Goal: Find specific page/section: Find specific page/section

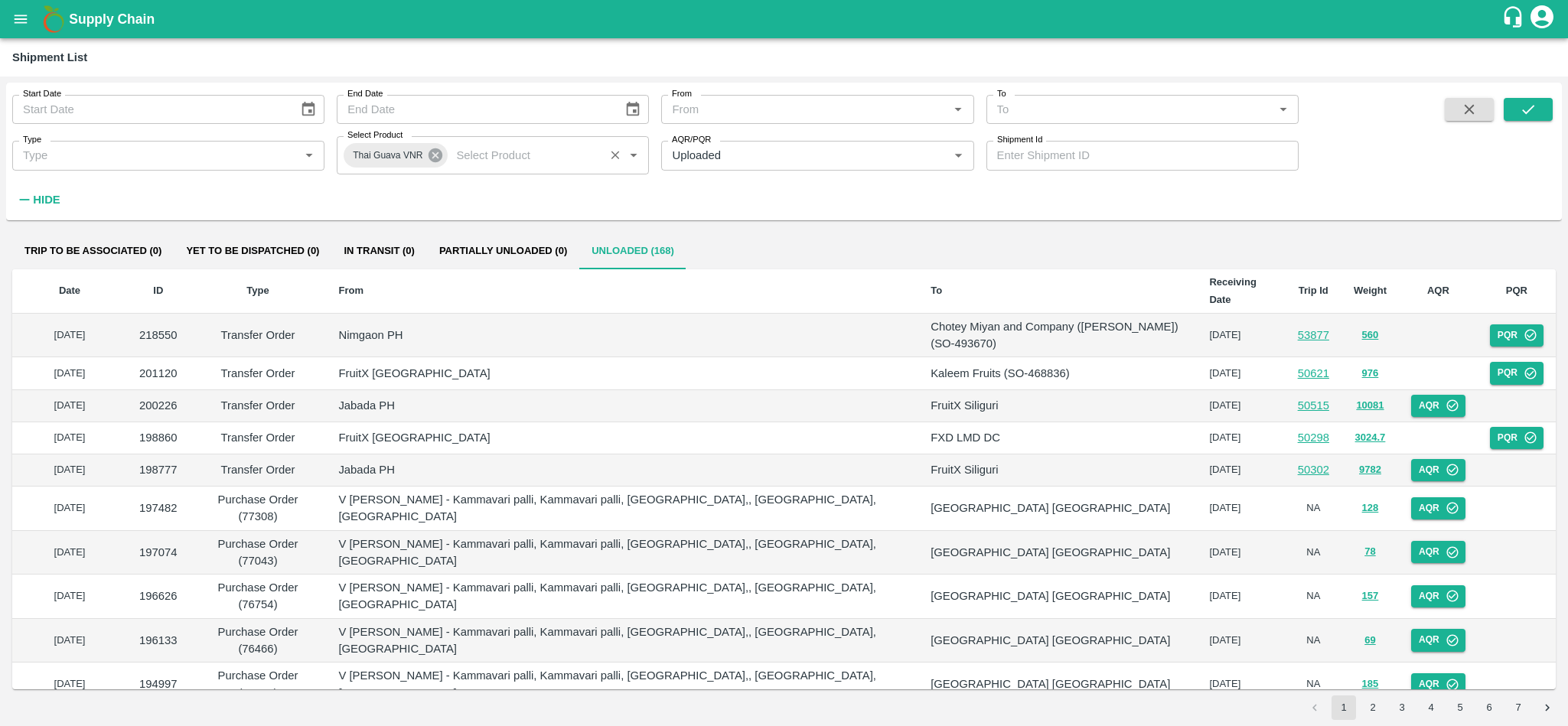
click at [433, 155] on icon at bounding box center [435, 155] width 14 height 14
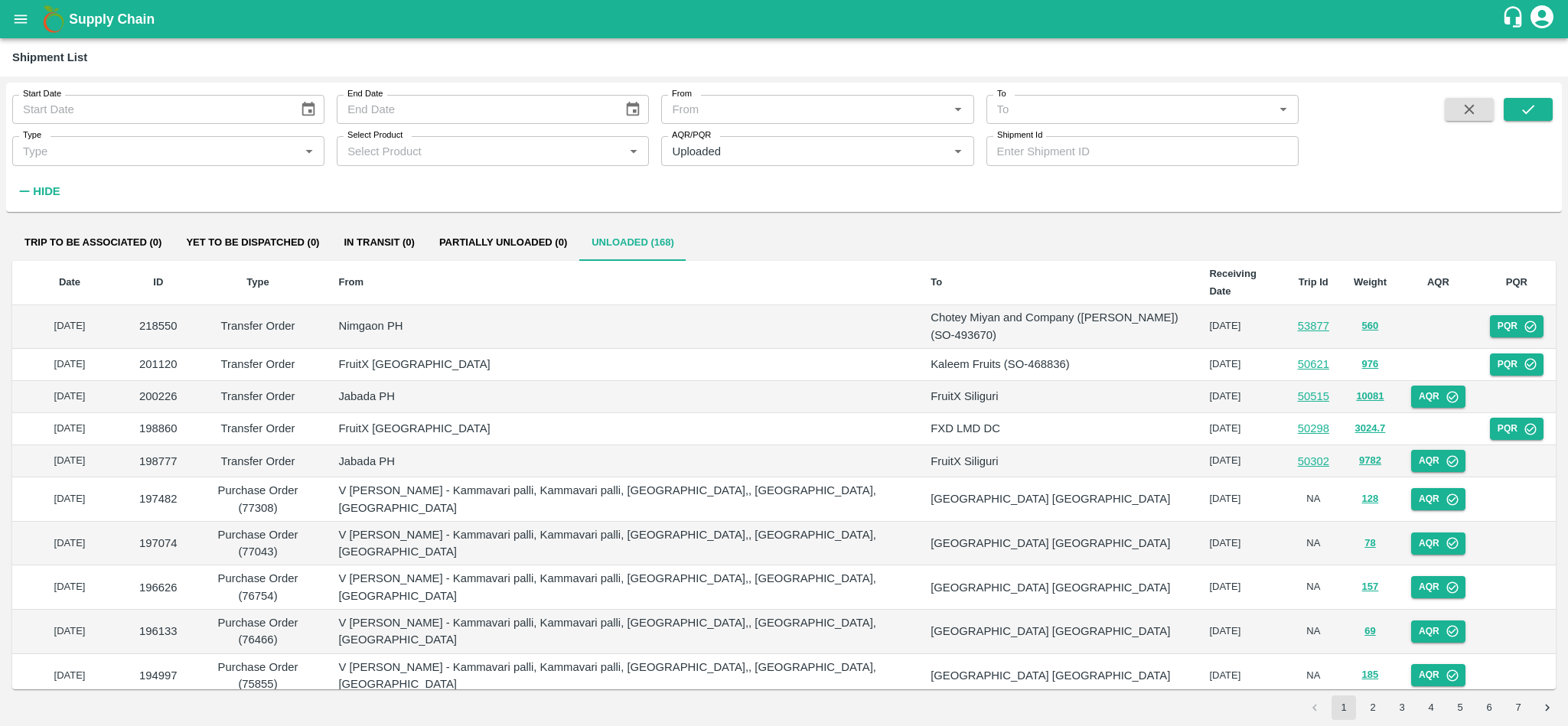
click at [433, 155] on input "Select Product" at bounding box center [480, 151] width 278 height 20
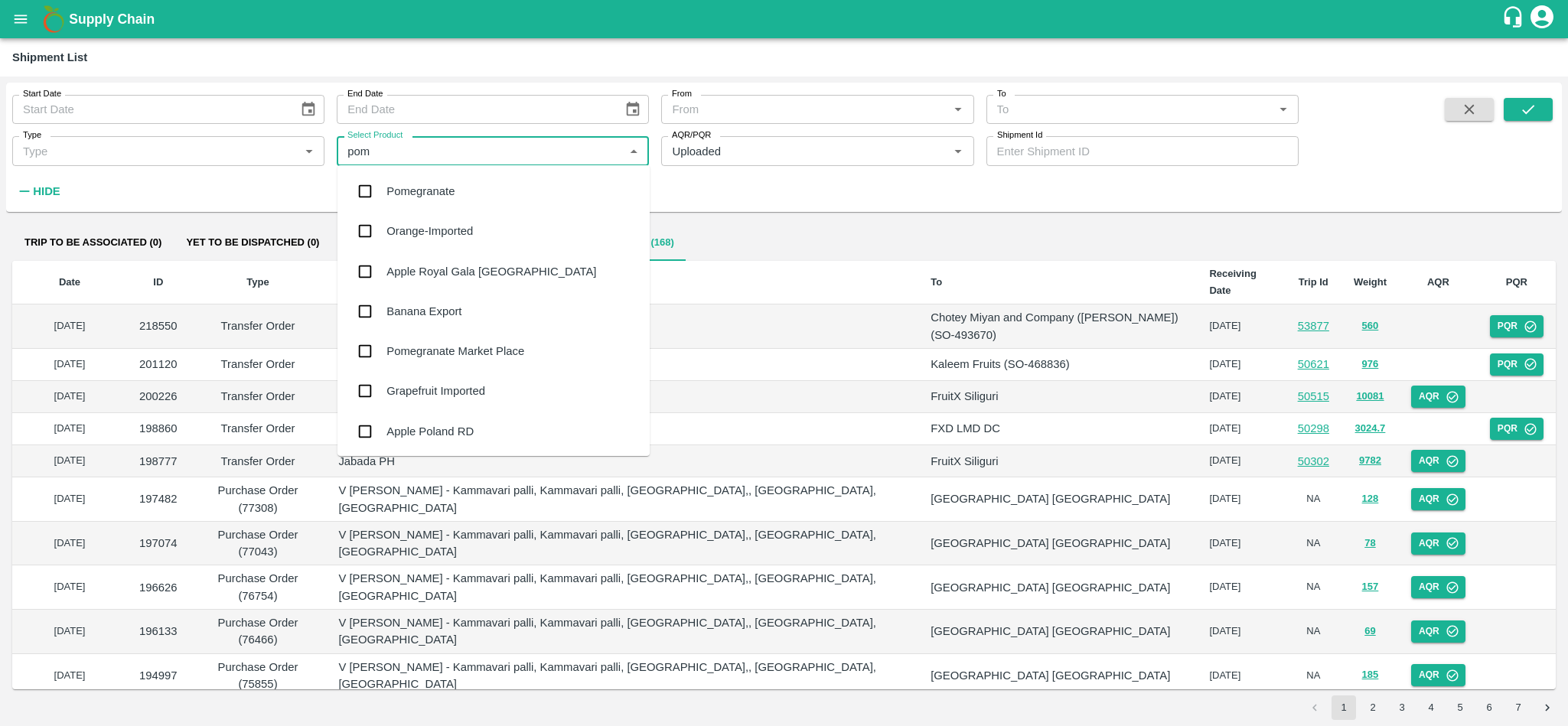
type input "pome"
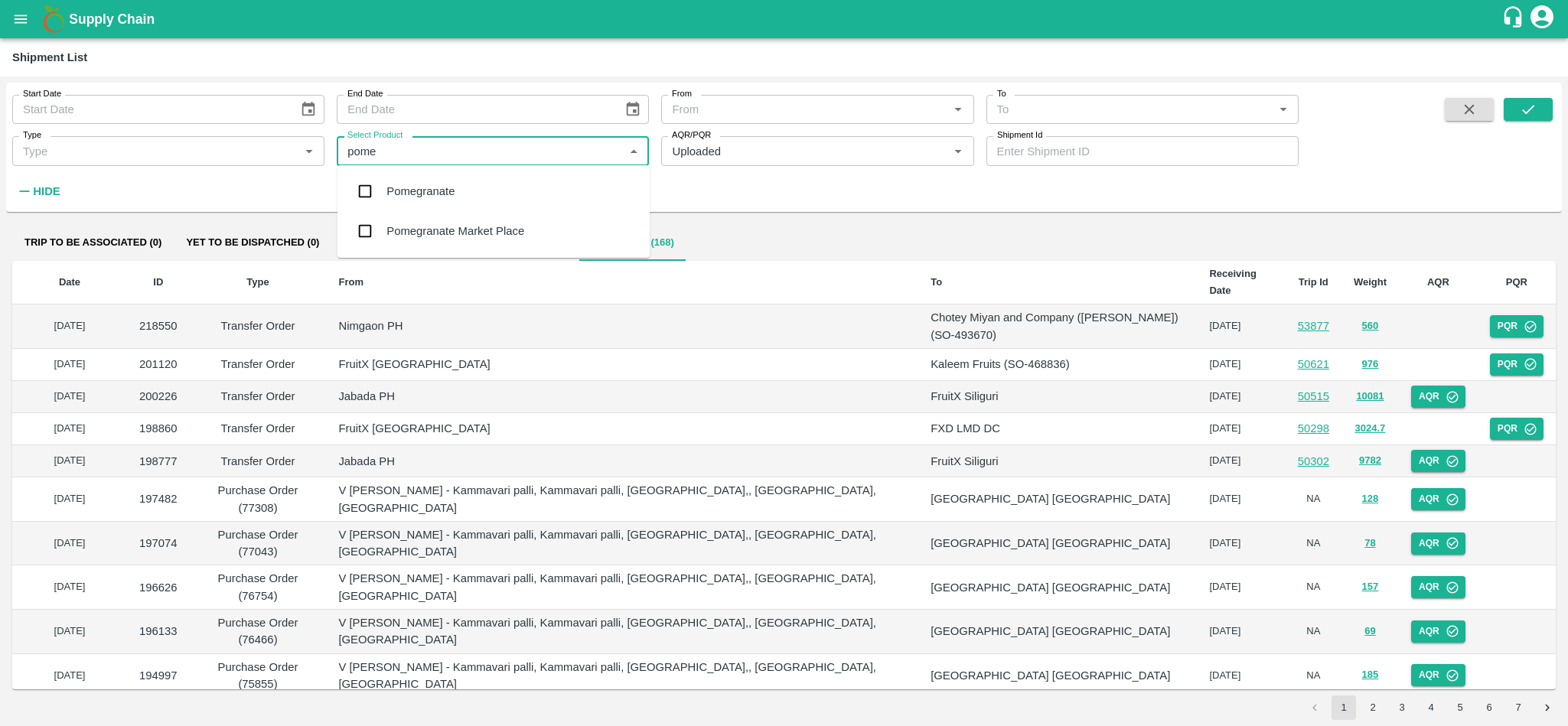
click at [358, 197] on input "checkbox" at bounding box center [365, 192] width 30 height 30
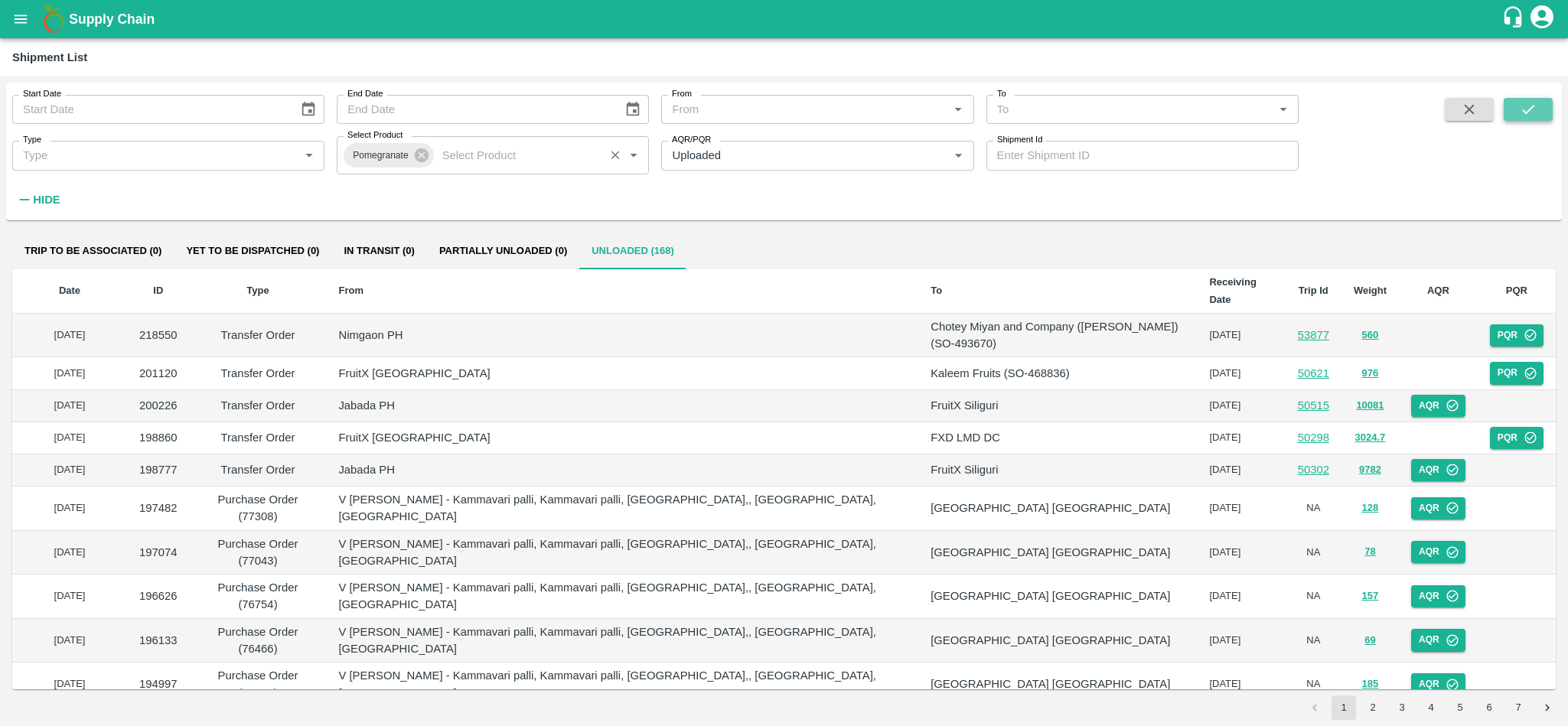
click at [1536, 117] on icon "submit" at bounding box center [1528, 109] width 17 height 17
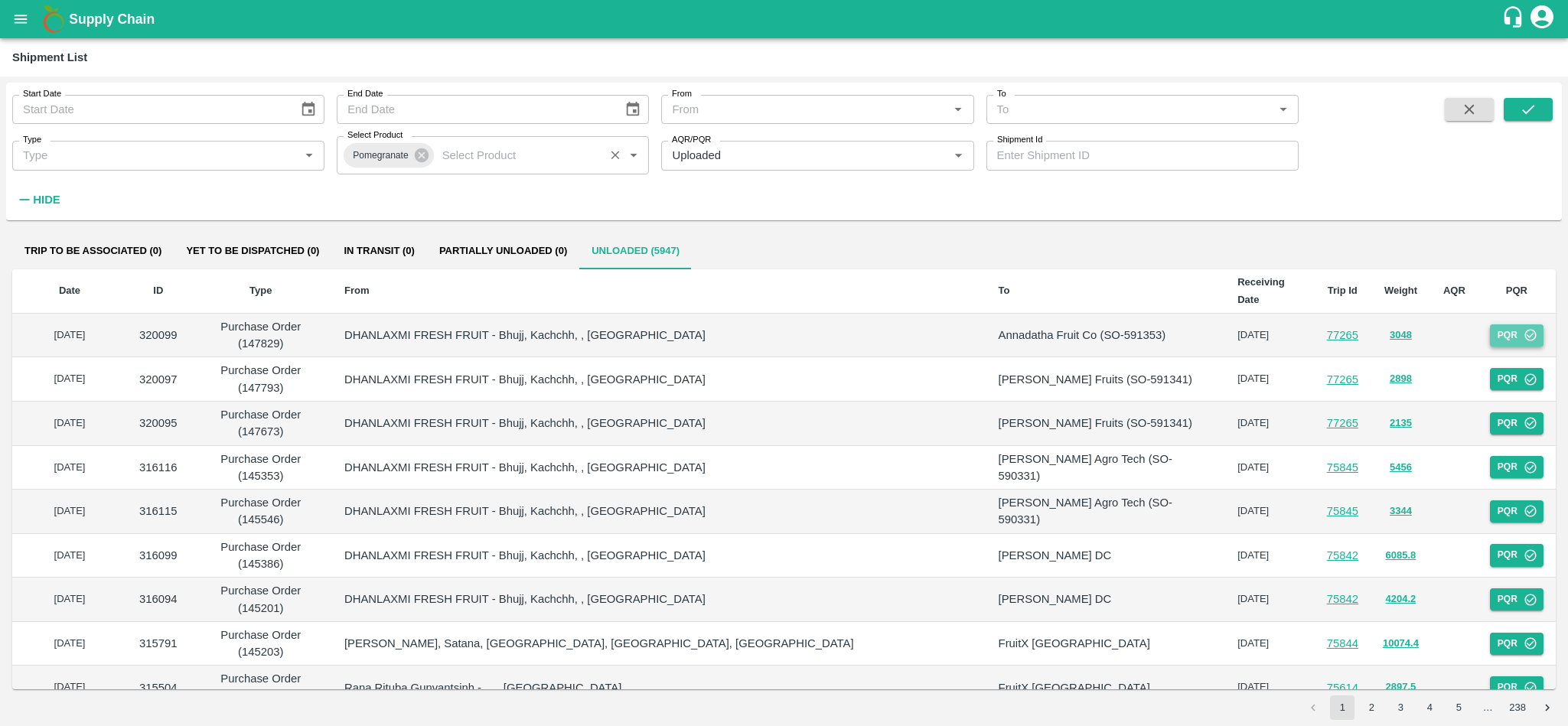
click at [1523, 329] on icon "button" at bounding box center [1530, 335] width 14 height 14
click at [422, 156] on icon at bounding box center [421, 155] width 17 height 17
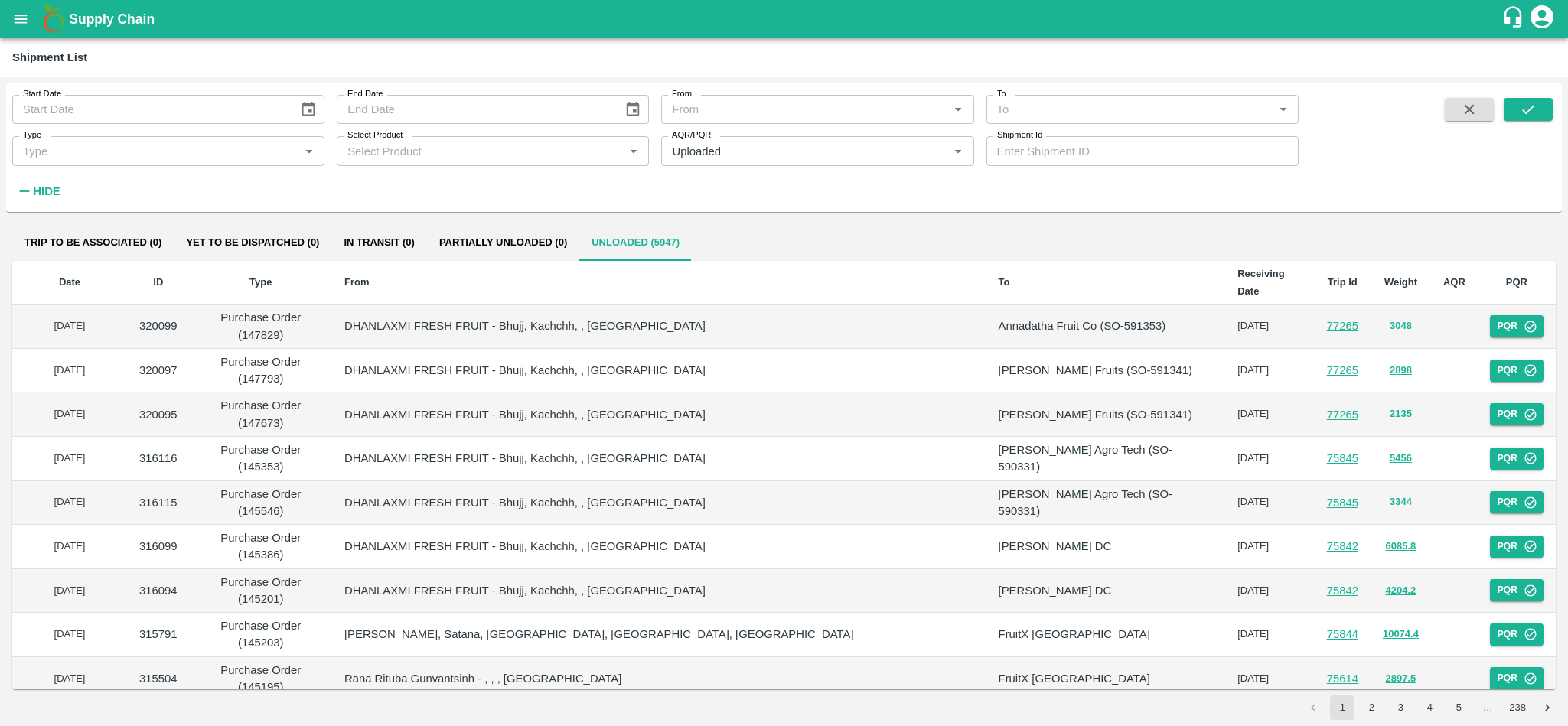
click at [379, 147] on input "Select Product" at bounding box center [480, 151] width 278 height 20
type input "expo"
click at [369, 191] on input "checkbox" at bounding box center [365, 192] width 30 height 30
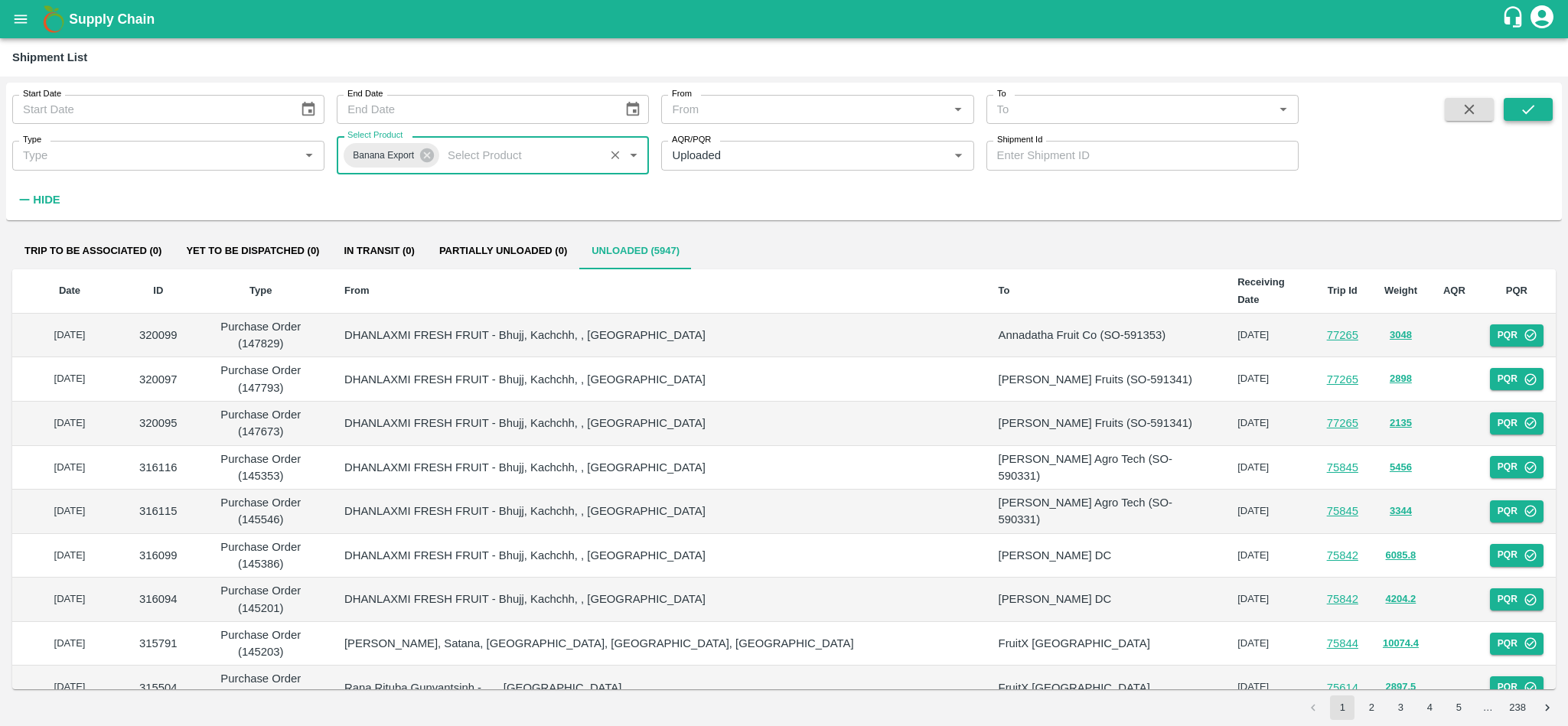
click at [1534, 111] on icon "submit" at bounding box center [1528, 109] width 17 height 17
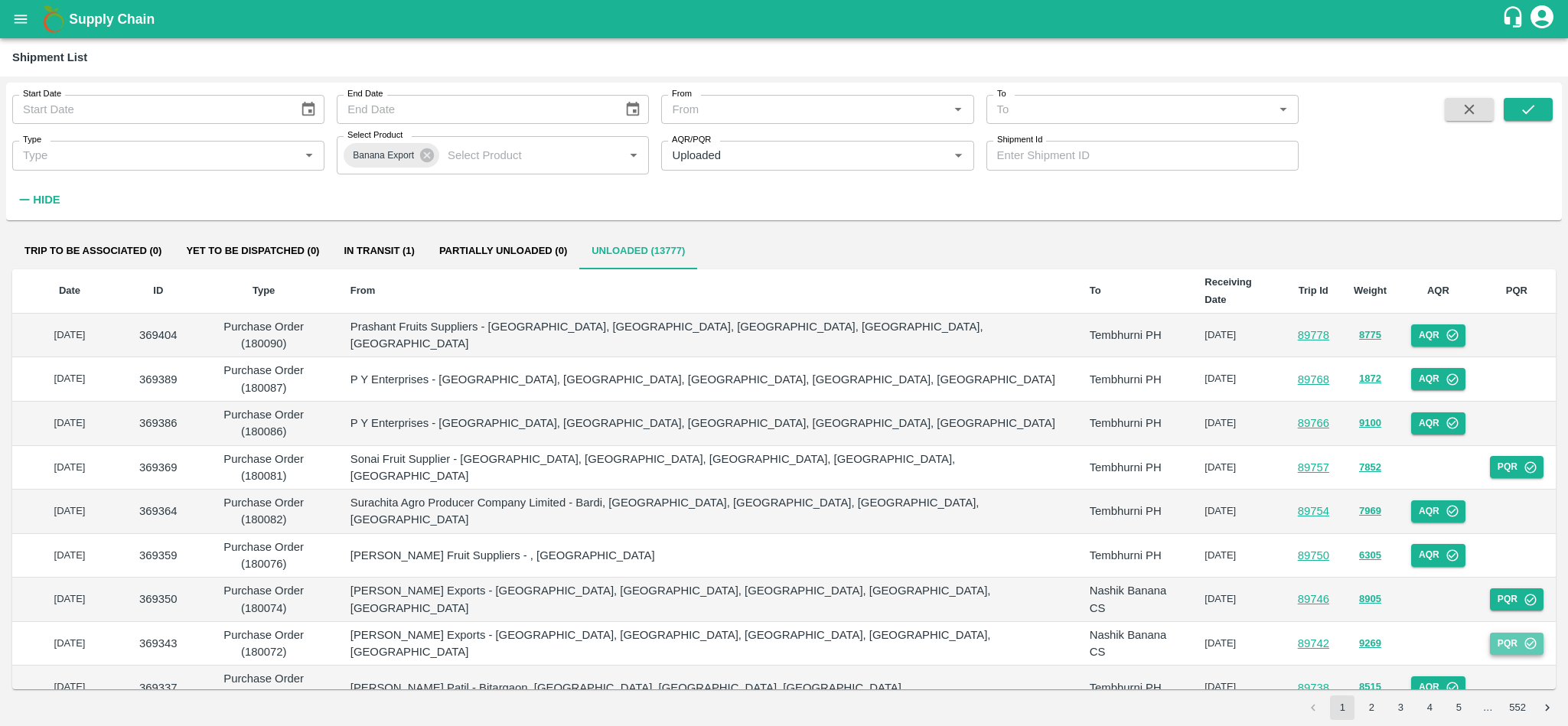
click at [1522, 633] on button "PQR" at bounding box center [1516, 644] width 54 height 22
